Goal: Complete application form

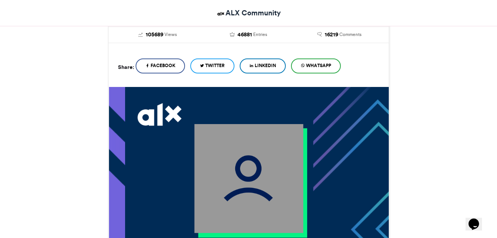
scroll to position [112, 0]
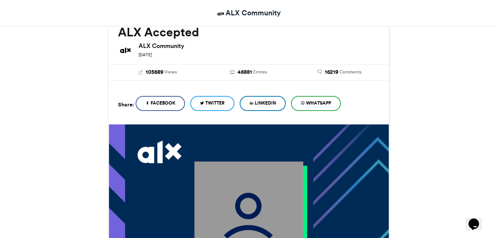
click at [269, 104] on span "LinkedIn" at bounding box center [265, 103] width 21 height 7
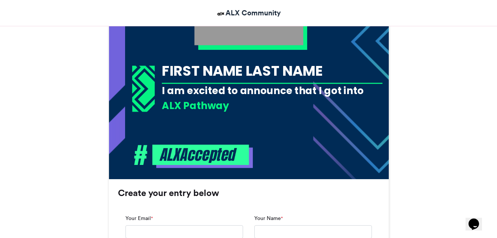
scroll to position [375, 0]
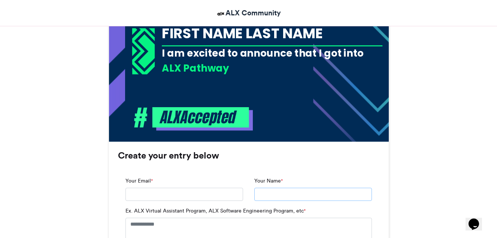
click at [266, 191] on input "Your Name *" at bounding box center [313, 194] width 118 height 13
type input "**********"
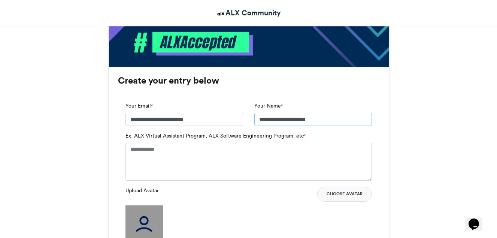
scroll to position [525, 0]
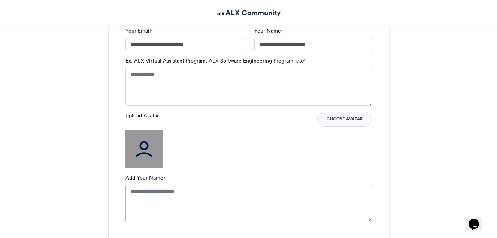
click at [148, 195] on textarea "Add Your Name *" at bounding box center [249, 203] width 247 height 37
type textarea "**********"
click at [332, 117] on button "Choose Avatar" at bounding box center [344, 119] width 55 height 15
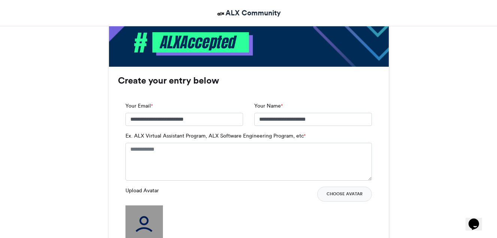
scroll to position [412, 0]
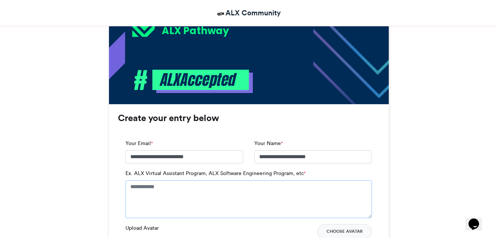
click at [199, 193] on textarea "Ex. ALX Virtual Assistant Program, ALX Software Engineering Program, etc *" at bounding box center [249, 198] width 247 height 37
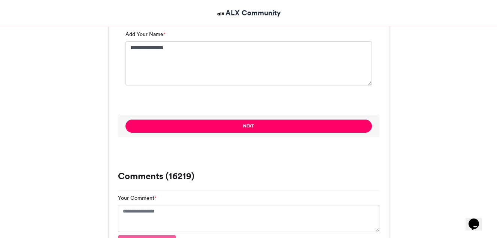
scroll to position [600, 0]
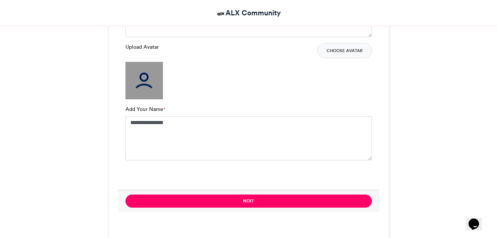
click at [252, 202] on button "Next" at bounding box center [249, 200] width 247 height 13
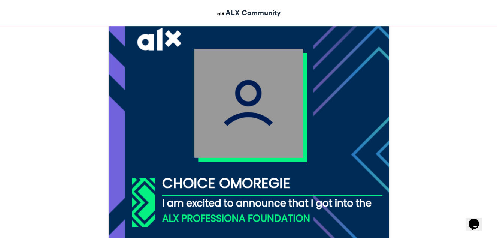
scroll to position [337, 0]
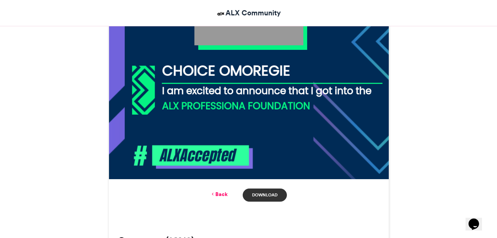
click at [253, 199] on link "Download" at bounding box center [265, 194] width 44 height 13
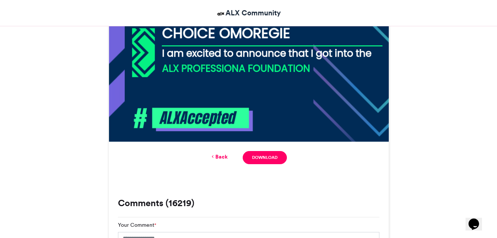
scroll to position [412, 0]
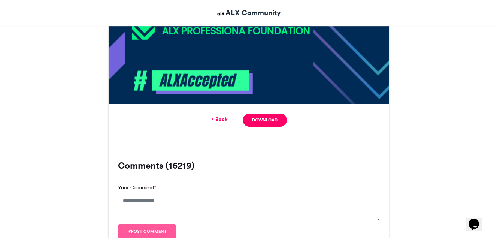
click at [223, 120] on link "Back" at bounding box center [219, 119] width 18 height 8
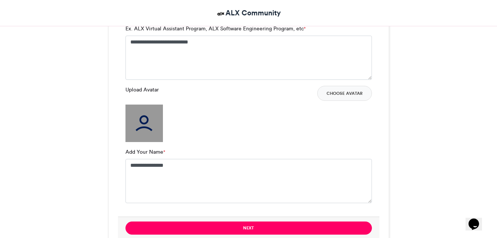
scroll to position [519, 0]
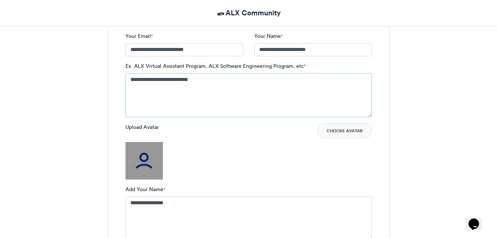
click at [221, 78] on textarea "**********" at bounding box center [249, 95] width 247 height 44
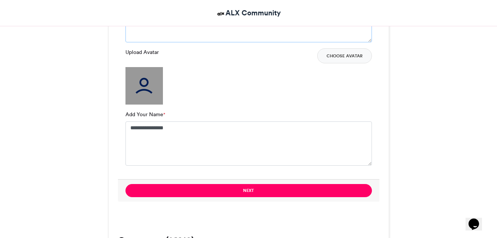
scroll to position [632, 0]
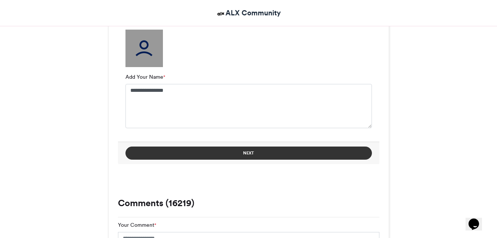
click at [247, 147] on button "Next" at bounding box center [249, 153] width 247 height 13
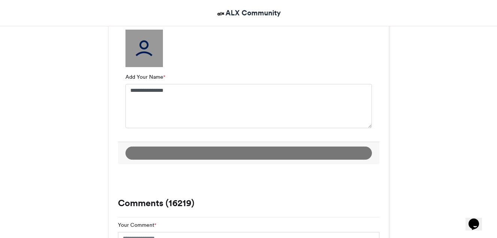
scroll to position [375, 0]
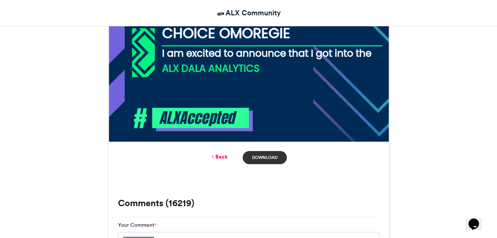
click at [280, 153] on link "Download" at bounding box center [265, 157] width 44 height 13
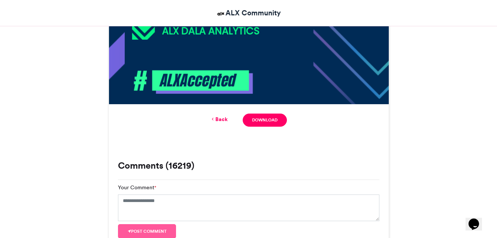
click at [218, 120] on link "Back" at bounding box center [219, 119] width 18 height 8
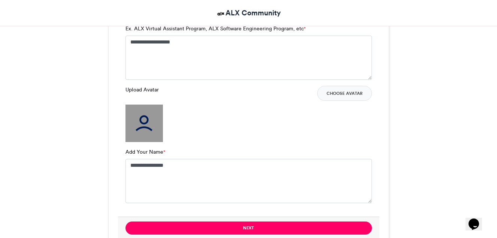
scroll to position [519, 0]
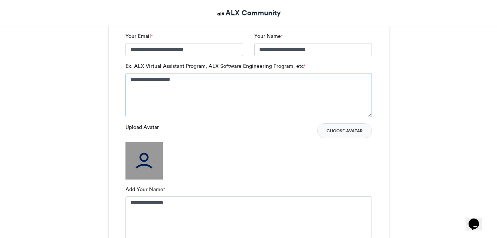
click at [154, 79] on textarea "**********" at bounding box center [249, 95] width 247 height 44
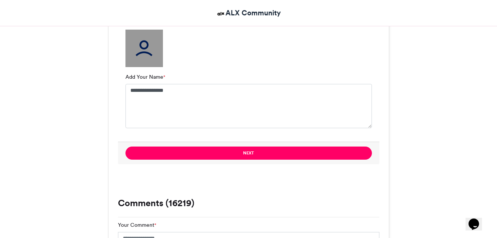
scroll to position [669, 0]
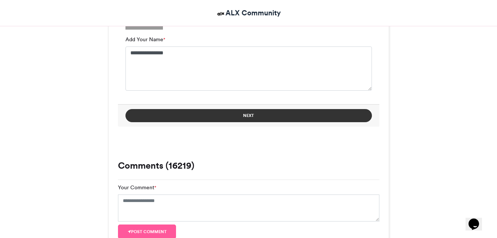
click at [234, 113] on button "Next" at bounding box center [249, 115] width 247 height 13
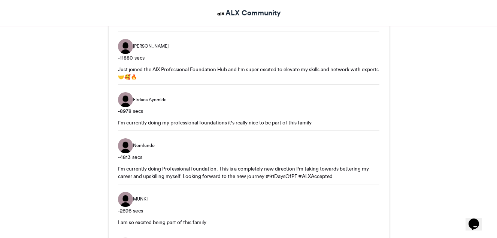
scroll to position [412, 0]
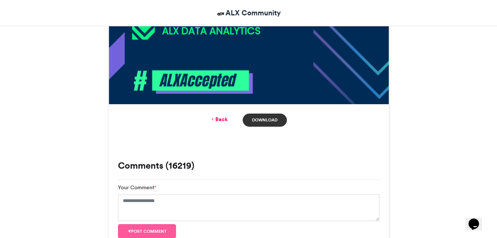
click at [265, 118] on link "Download" at bounding box center [265, 120] width 44 height 13
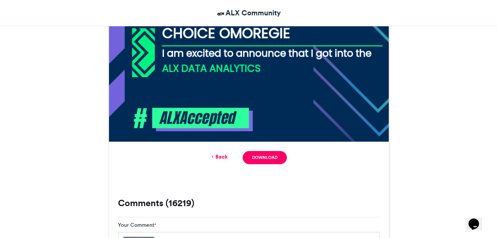
scroll to position [337, 0]
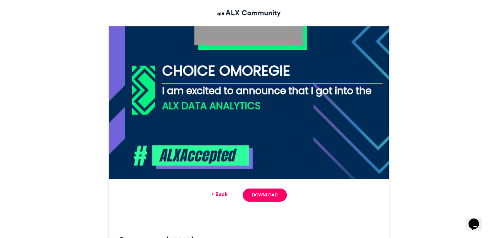
click at [223, 195] on link "Back" at bounding box center [219, 194] width 18 height 8
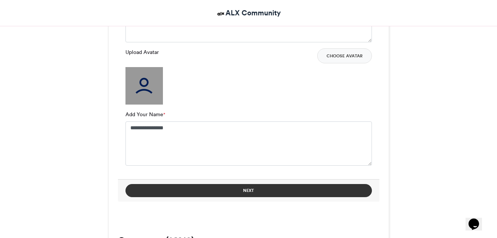
scroll to position [444, 0]
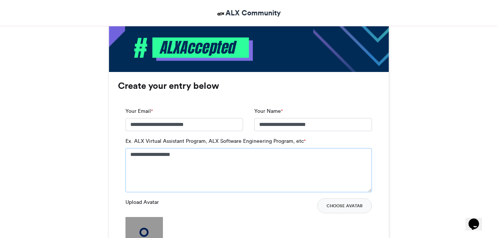
click at [189, 154] on textarea "**********" at bounding box center [249, 170] width 247 height 44
drag, startPoint x: 141, startPoint y: 152, endPoint x: 187, endPoint y: 164, distance: 47.6
click at [150, 156] on textarea "**********" at bounding box center [249, 170] width 247 height 44
drag, startPoint x: 188, startPoint y: 164, endPoint x: 145, endPoint y: 152, distance: 44.1
click at [146, 153] on textarea "**********" at bounding box center [249, 170] width 247 height 44
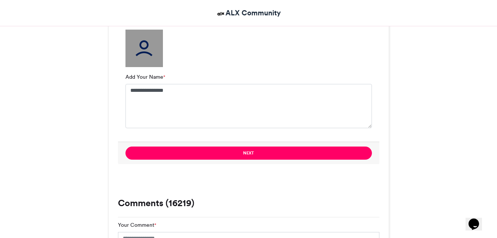
scroll to position [669, 0]
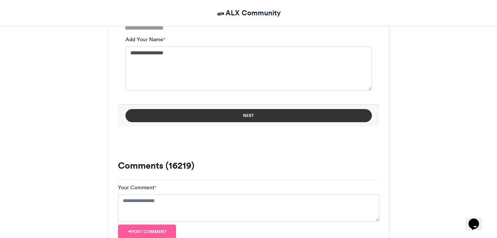
type textarea "**********"
click at [251, 113] on button "Next" at bounding box center [249, 115] width 247 height 13
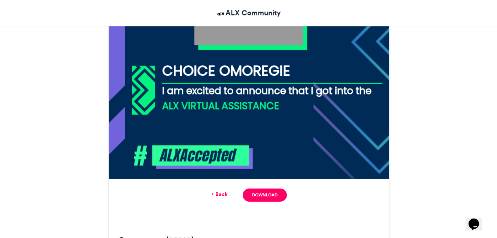
scroll to position [375, 0]
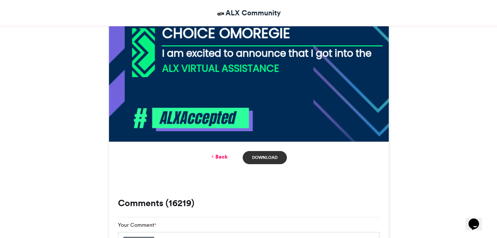
click at [270, 157] on link "Download" at bounding box center [265, 157] width 44 height 13
drag, startPoint x: 490, startPoint y: 0, endPoint x: 423, endPoint y: 31, distance: 74.1
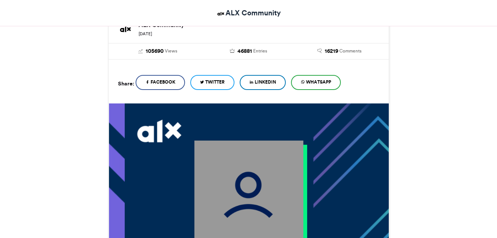
scroll to position [0, 0]
